Goal: Transaction & Acquisition: Book appointment/travel/reservation

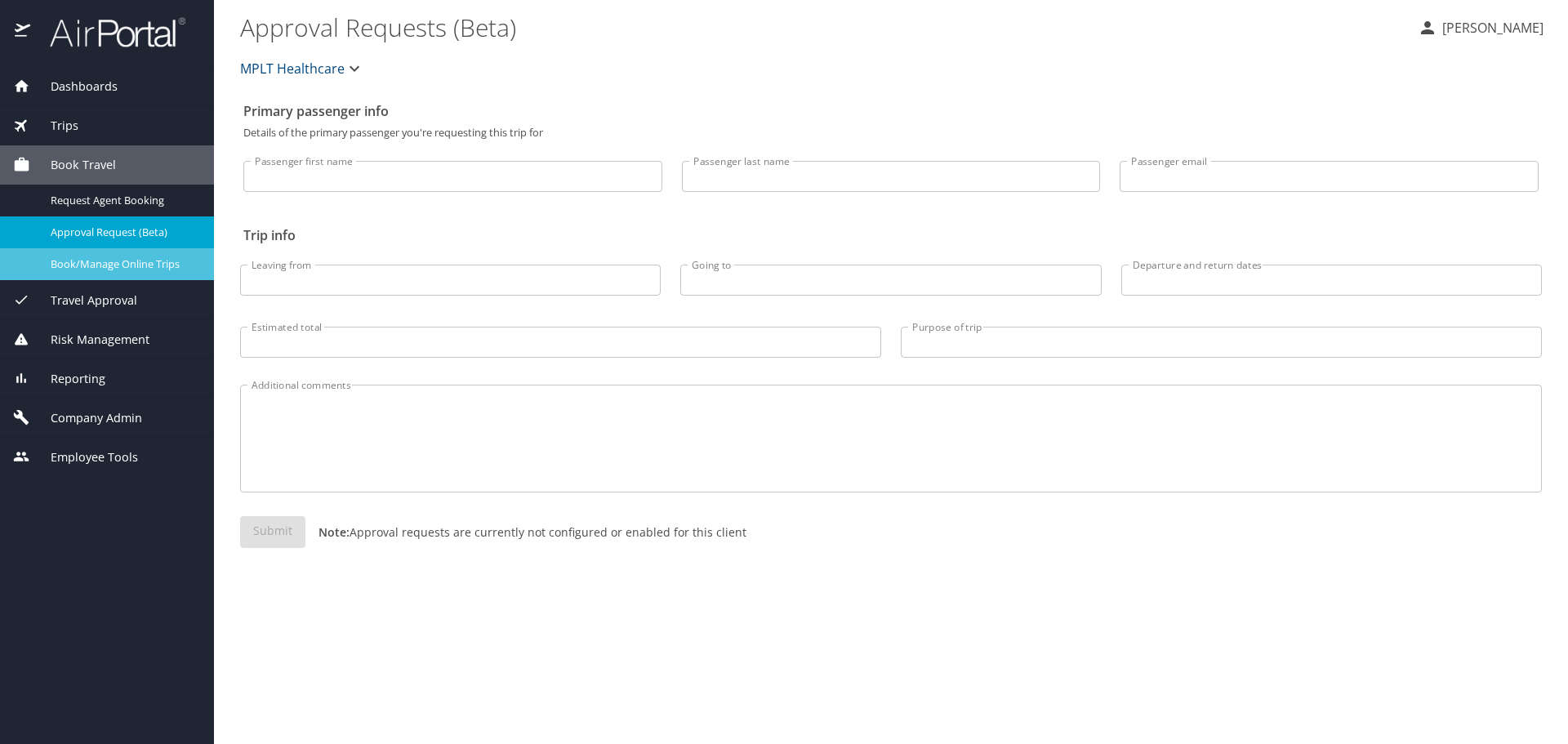
click at [112, 253] on link "Book/Manage Online Trips" at bounding box center [107, 264] width 214 height 32
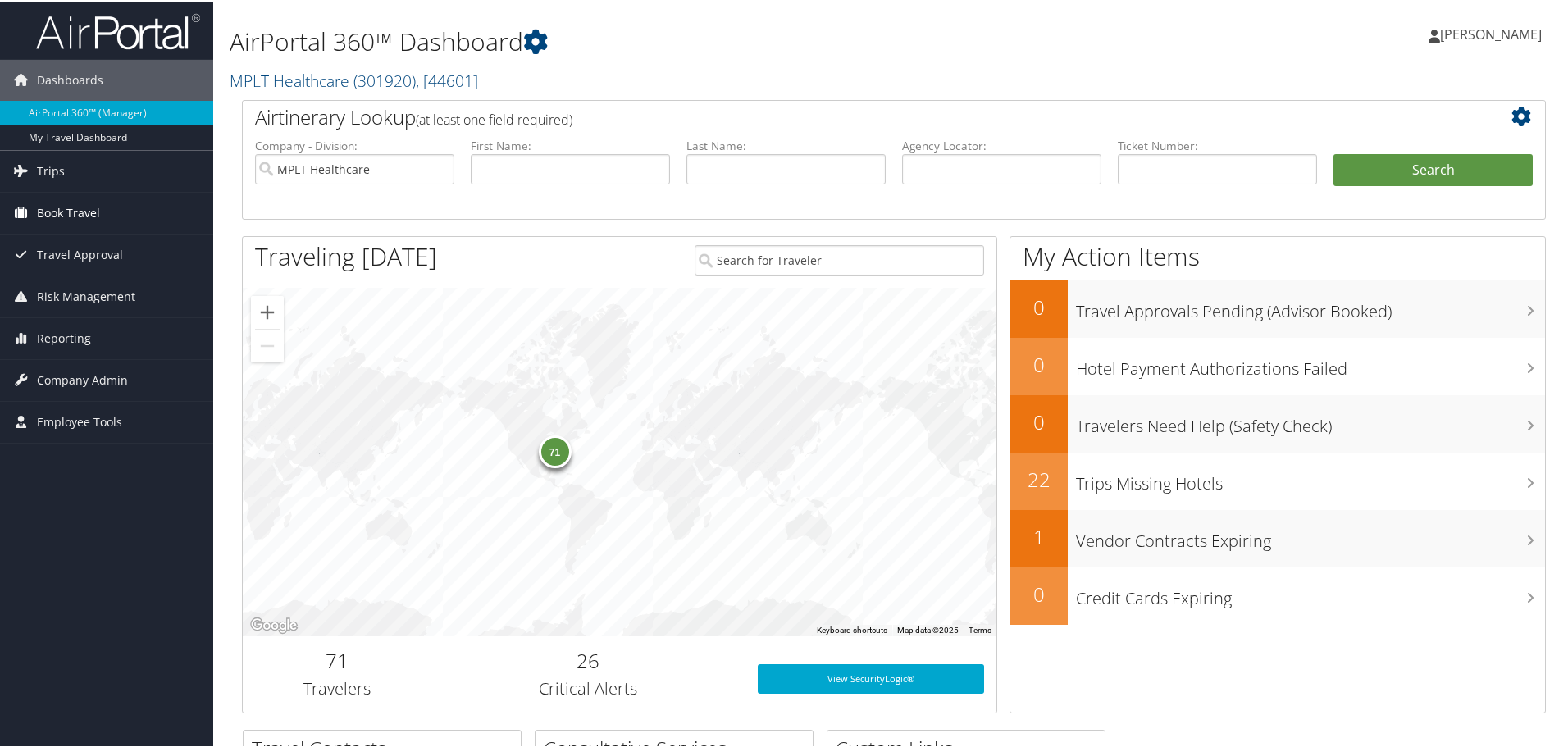
click at [115, 210] on link "Book Travel" at bounding box center [107, 211] width 213 height 41
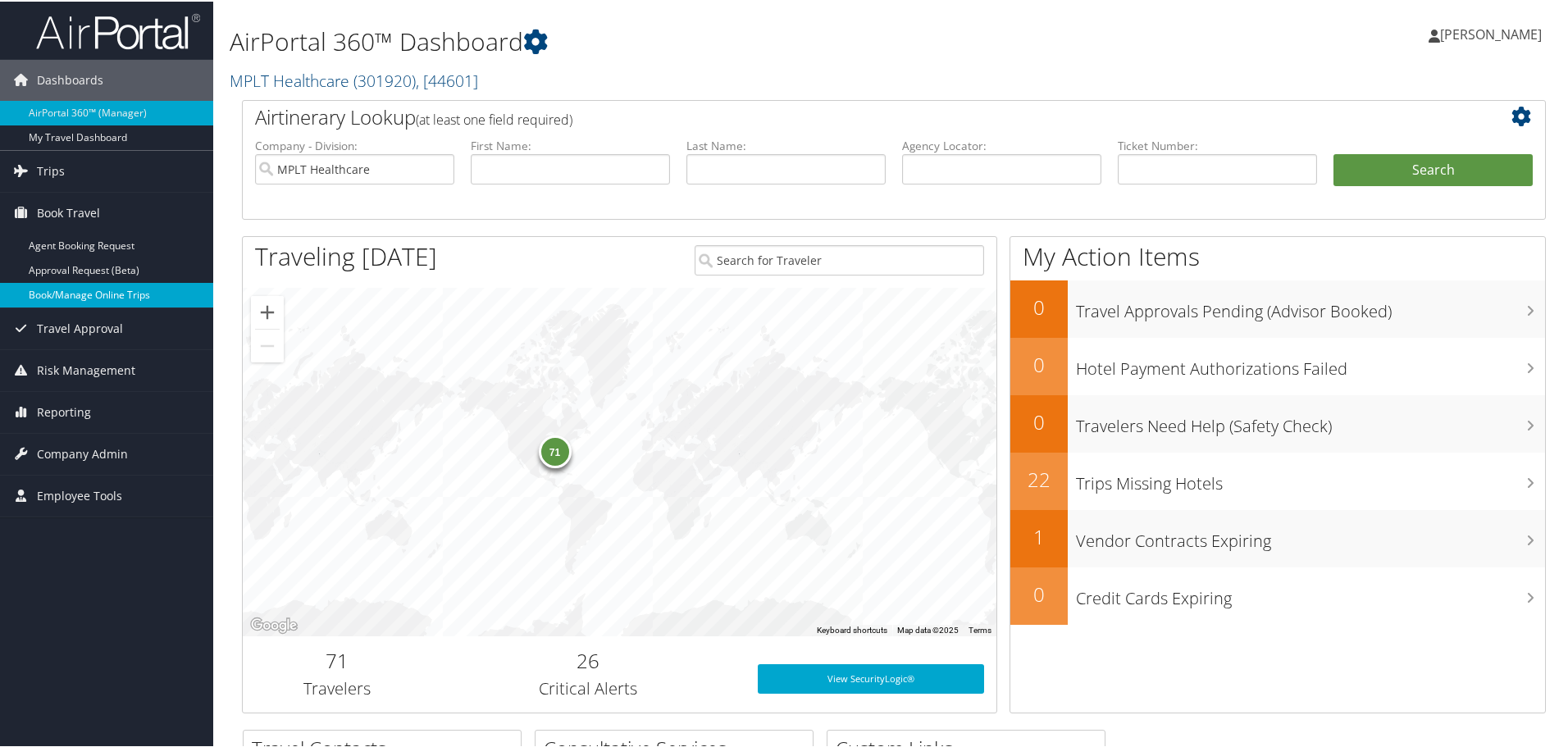
click at [71, 294] on link "Book/Manage Online Trips" at bounding box center [107, 293] width 213 height 25
